Goal: Find specific page/section: Find specific page/section

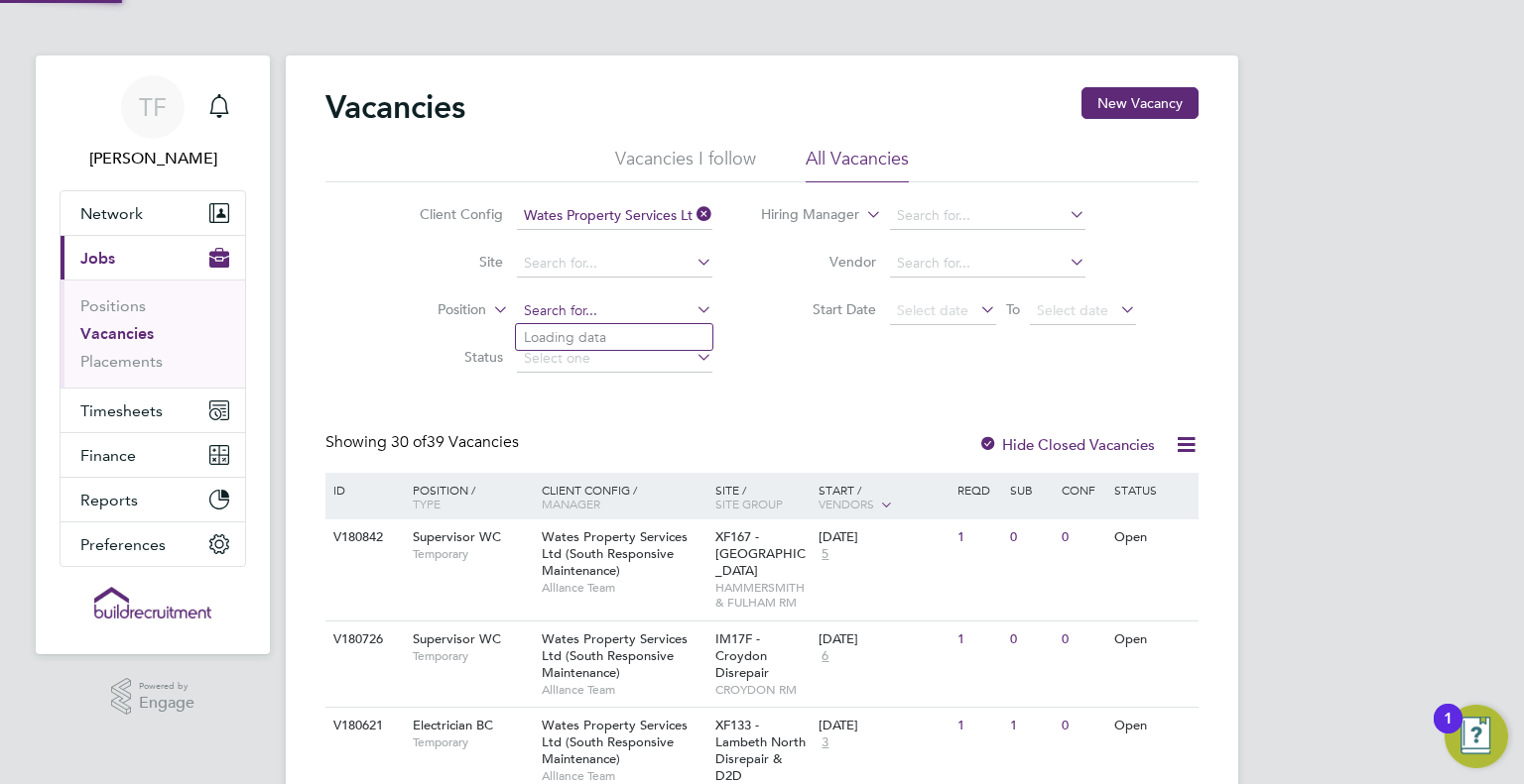
click at [584, 310] on input at bounding box center [615, 312] width 195 height 28
click at [592, 336] on li "[PERSON_NAME] BC" at bounding box center [614, 337] width 196 height 27
type input "Plumber BC"
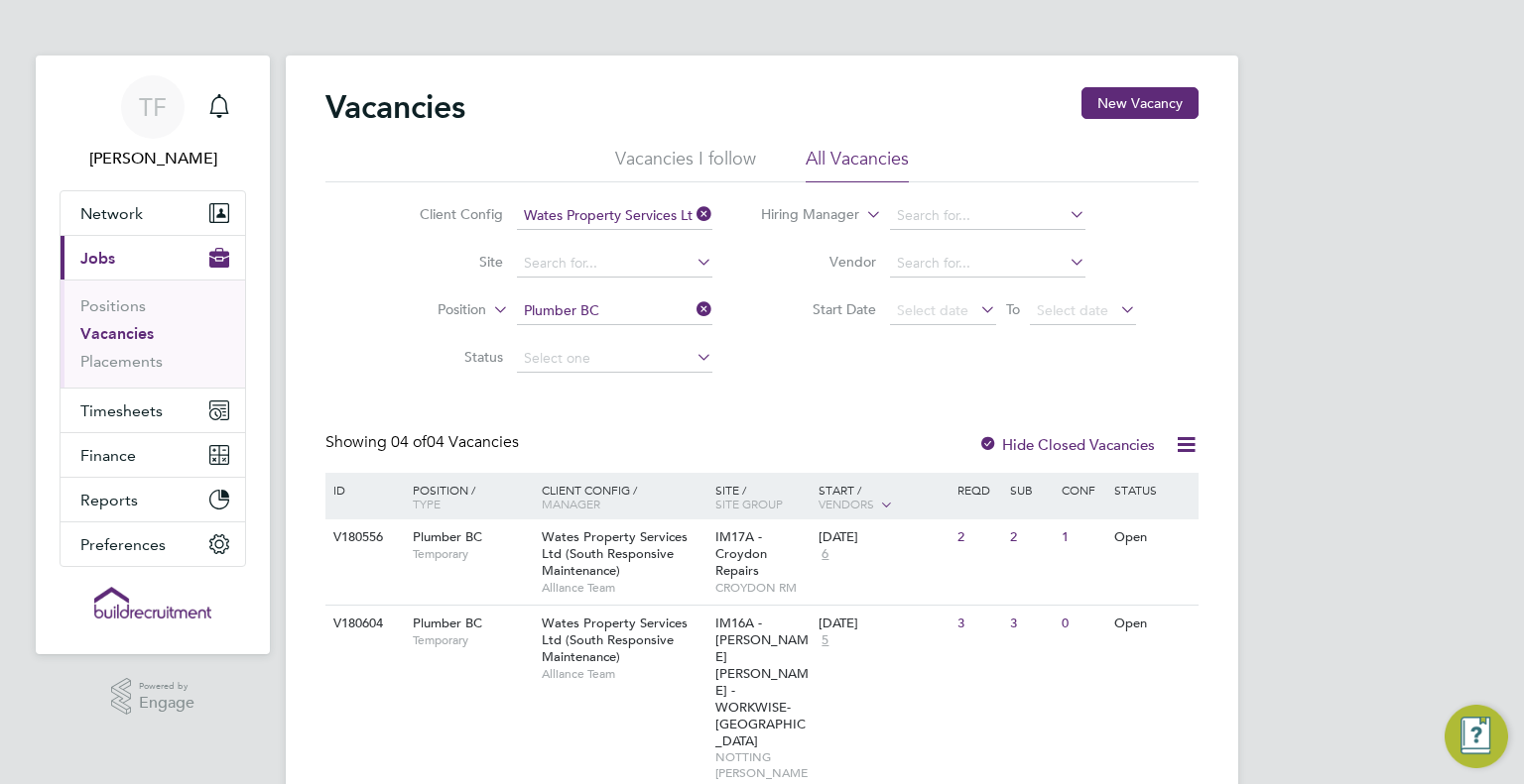
click at [742, 420] on div "Vacancies New Vacancy Vacancies I follow All Vacancies Client Config Wates Prop…" at bounding box center [762, 565] width 873 height 955
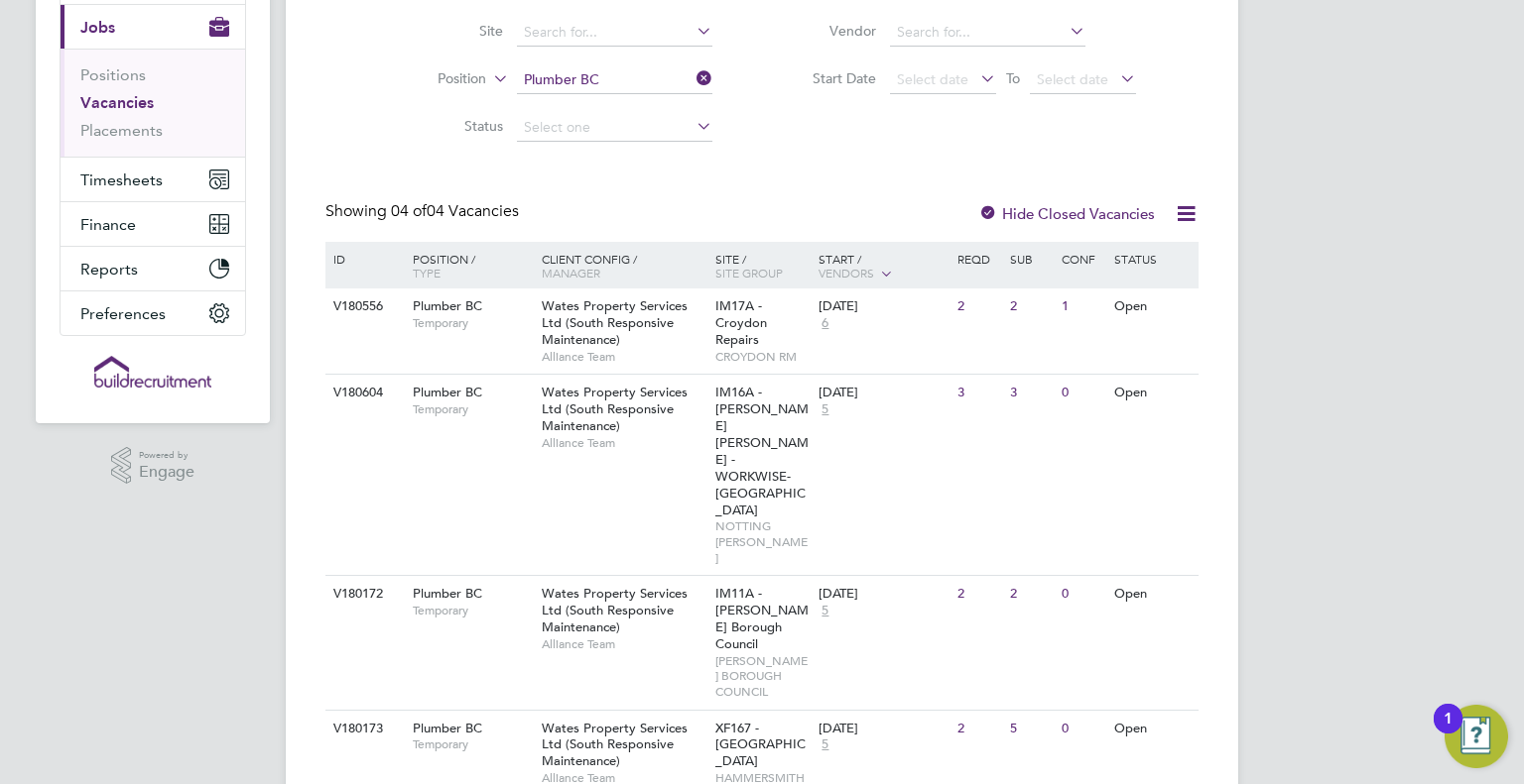
scroll to position [247, 0]
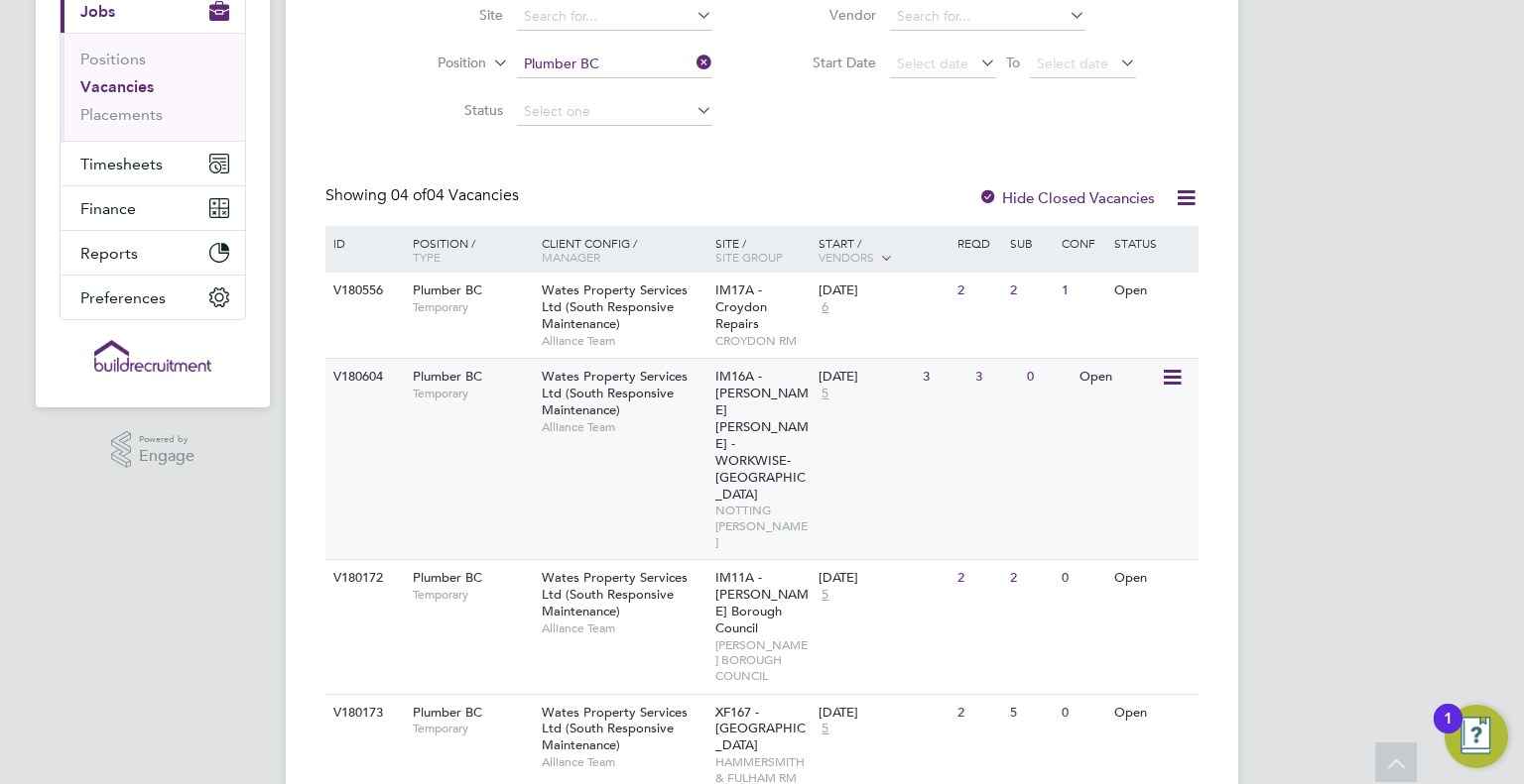
click at [649, 403] on div "Wates Property Services Ltd (South Responsive Maintenance) Alliance Team" at bounding box center [623, 401] width 173 height 86
click at [938, 122] on div "Client Config Wates Property Services Ltd (South Responsive Maintenance) Site P…" at bounding box center [762, 35] width 873 height 200
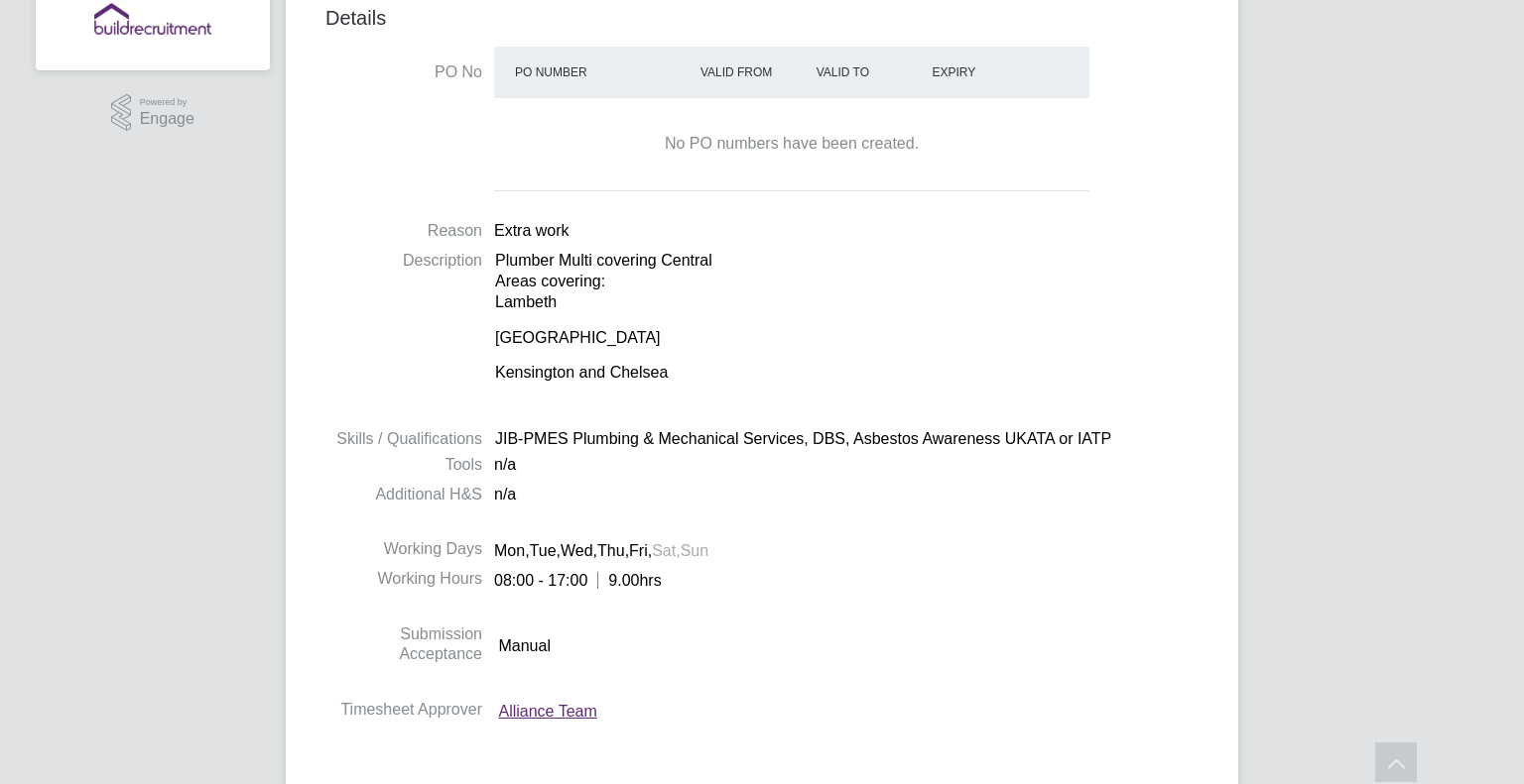
scroll to position [595, 0]
